Goal: Information Seeking & Learning: Learn about a topic

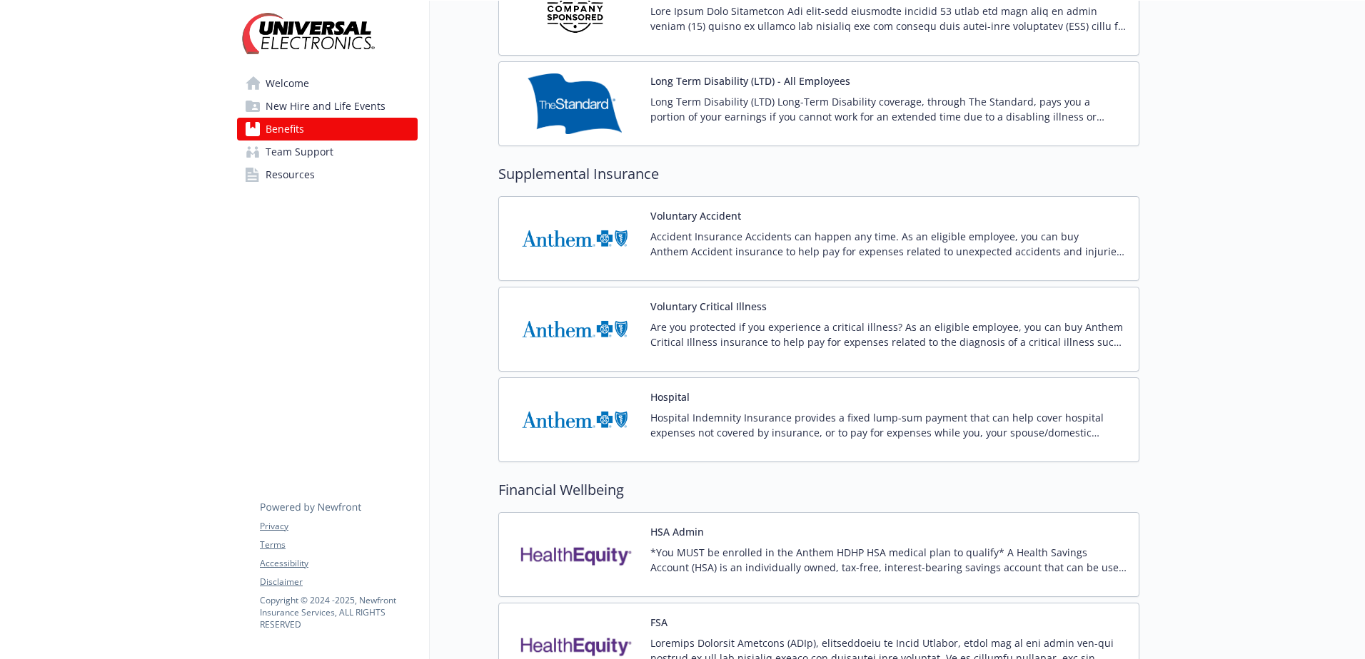
click at [693, 216] on button "Voluntary Accident" at bounding box center [695, 215] width 91 height 15
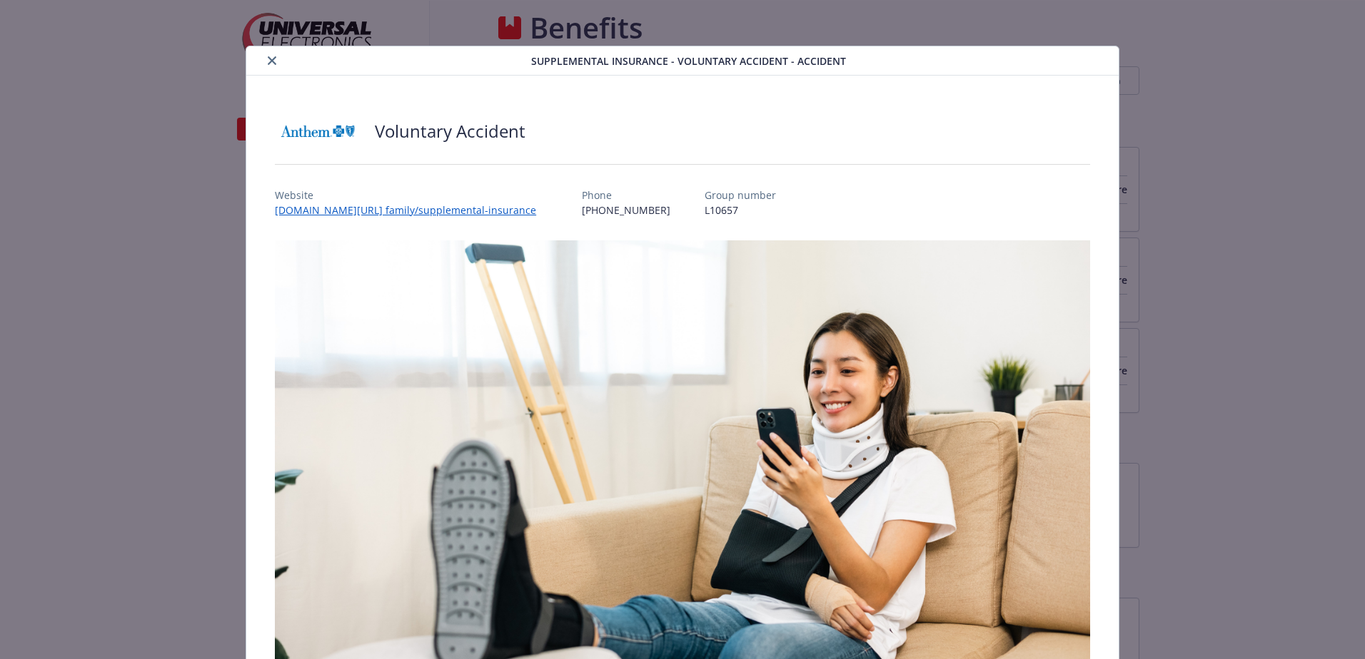
scroll to position [999, 0]
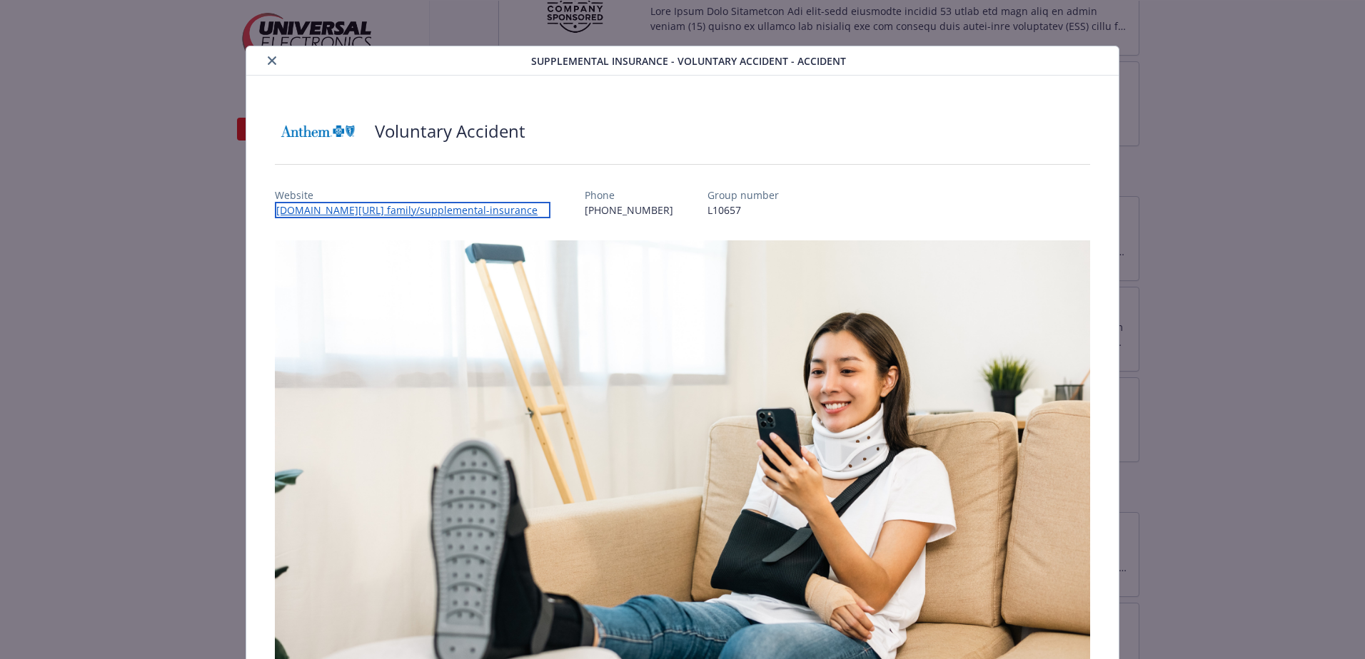
click at [447, 212] on link "[DOMAIN_NAME][URL] family/supplemental-insurance" at bounding box center [412, 210] width 275 height 16
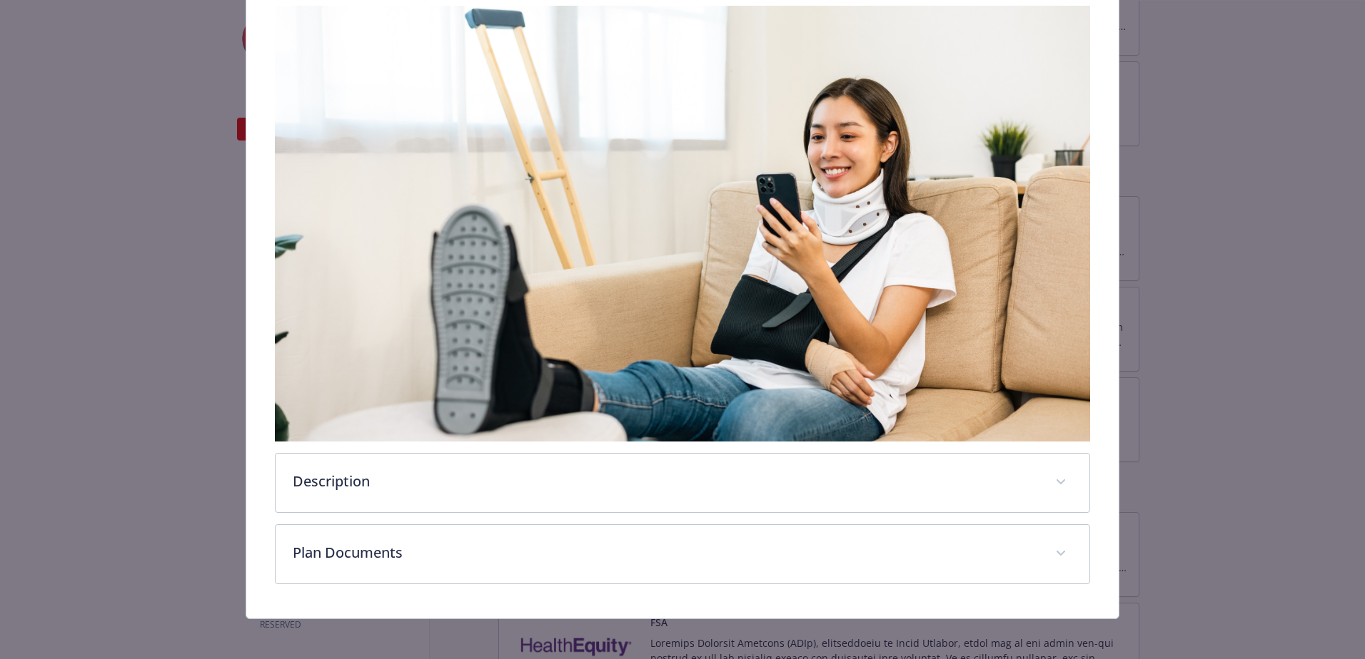
scroll to position [237, 0]
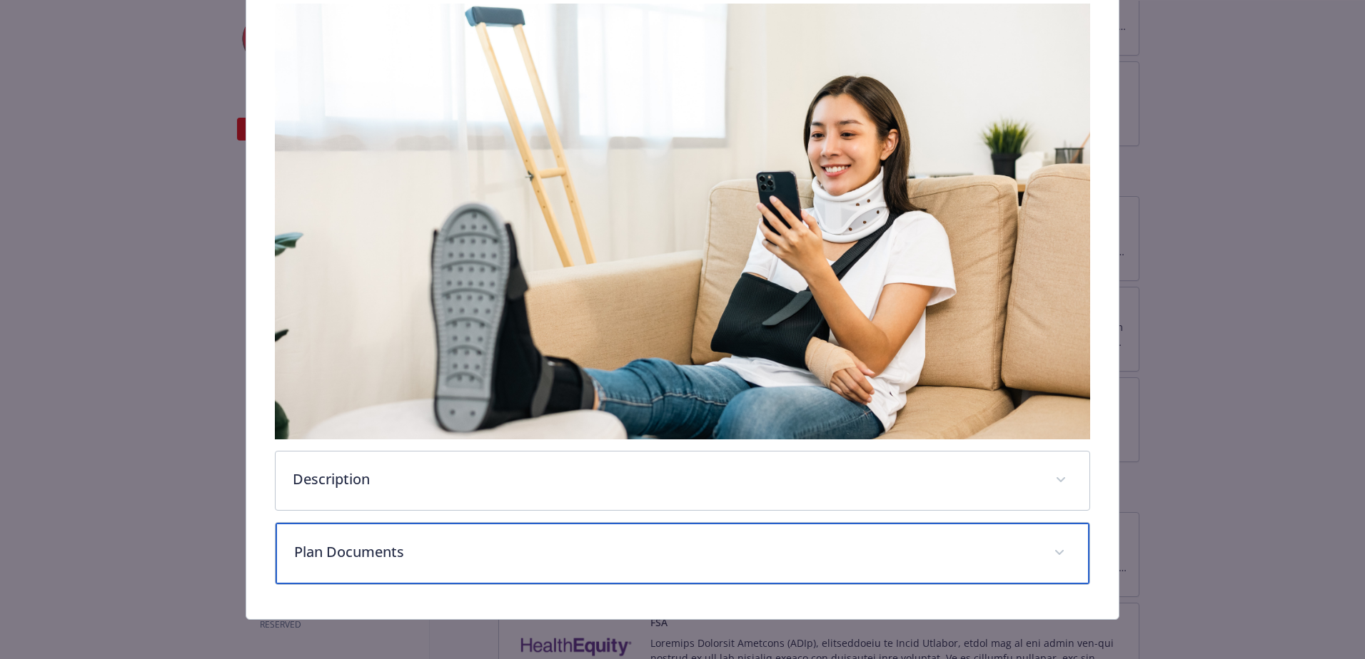
click at [1054, 544] on span "details for plan Supplemental Insurance - Voluntary Accident - Accident" at bounding box center [1059, 553] width 23 height 23
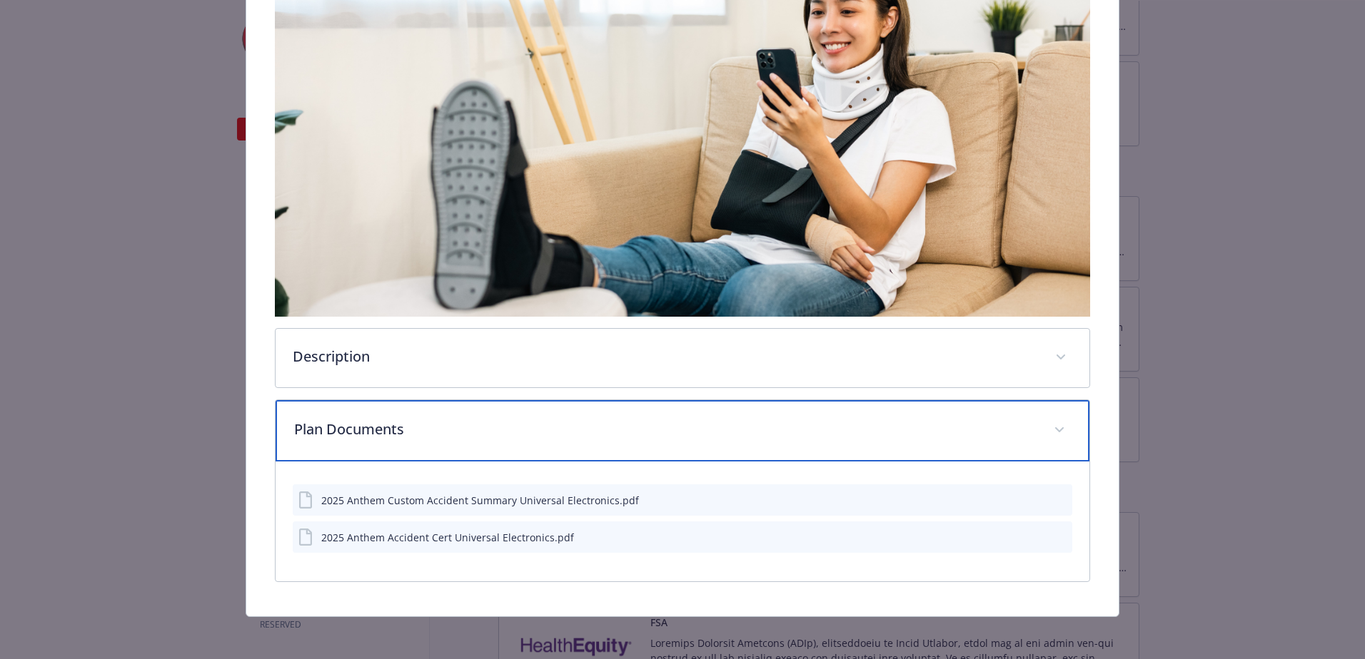
scroll to position [288, 0]
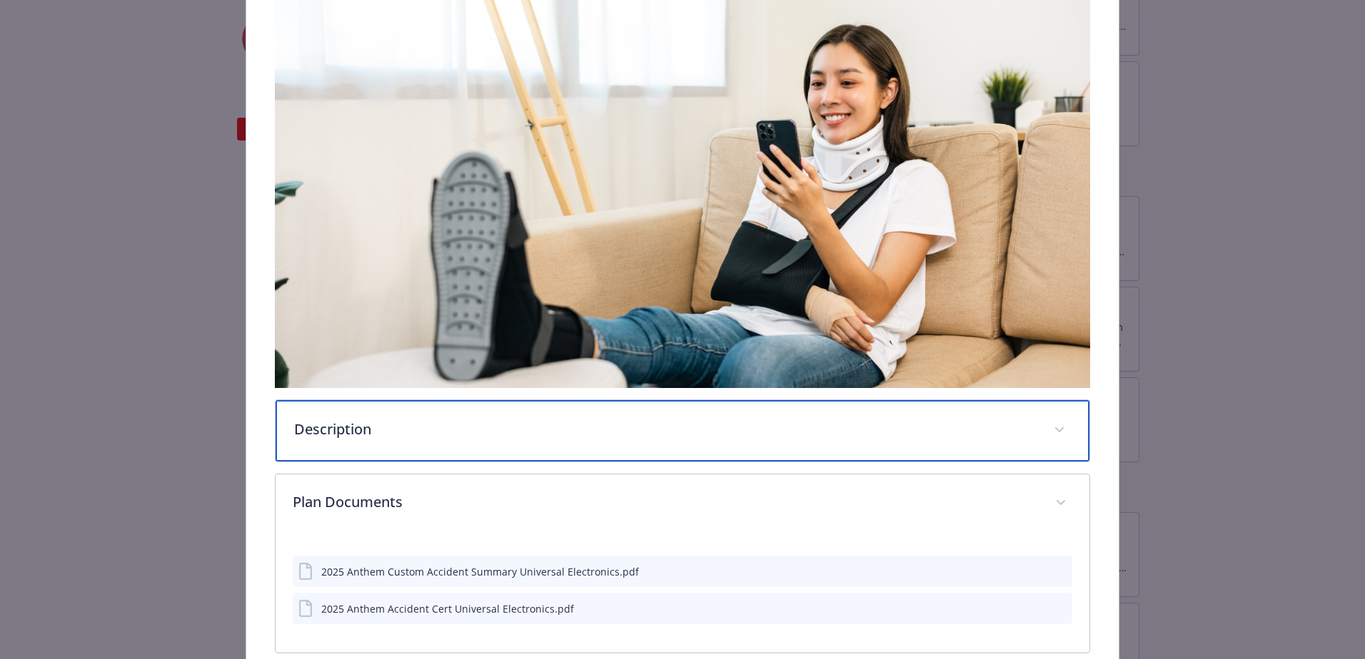
click at [1058, 428] on span "details for plan Supplemental Insurance - Voluntary Accident - Accident" at bounding box center [1059, 430] width 23 height 23
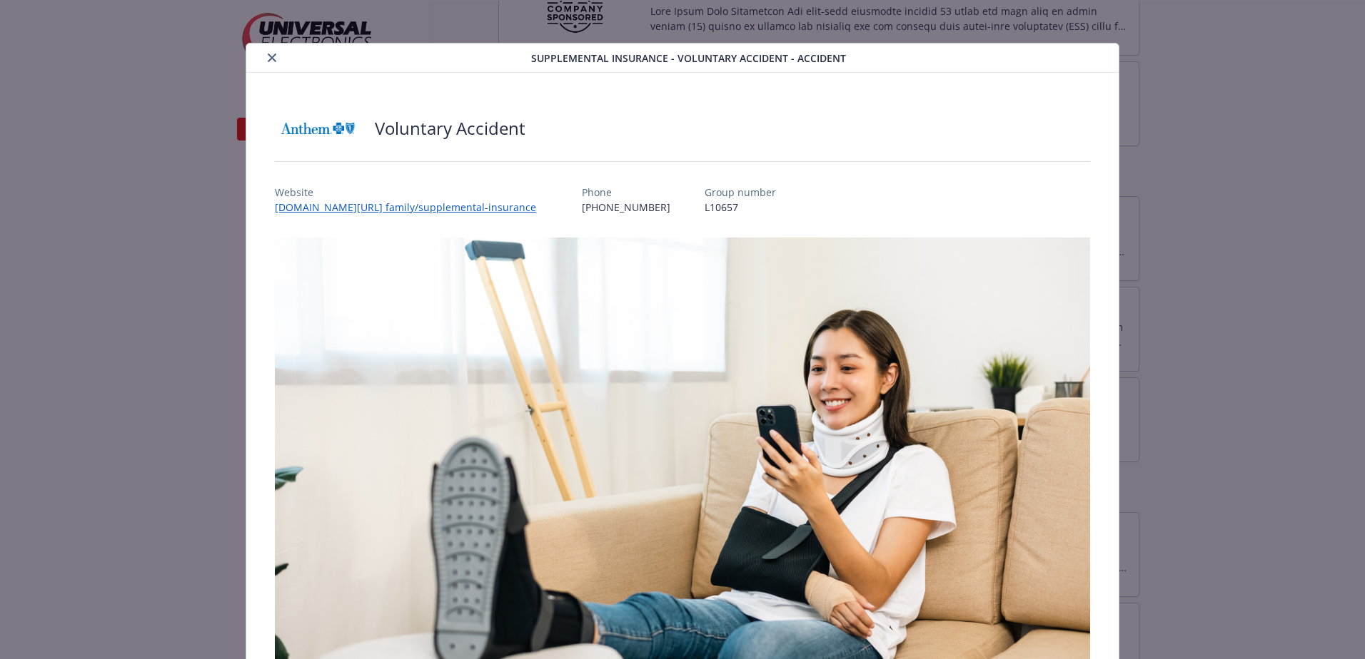
scroll to position [0, 0]
